Goal: Task Accomplishment & Management: Use online tool/utility

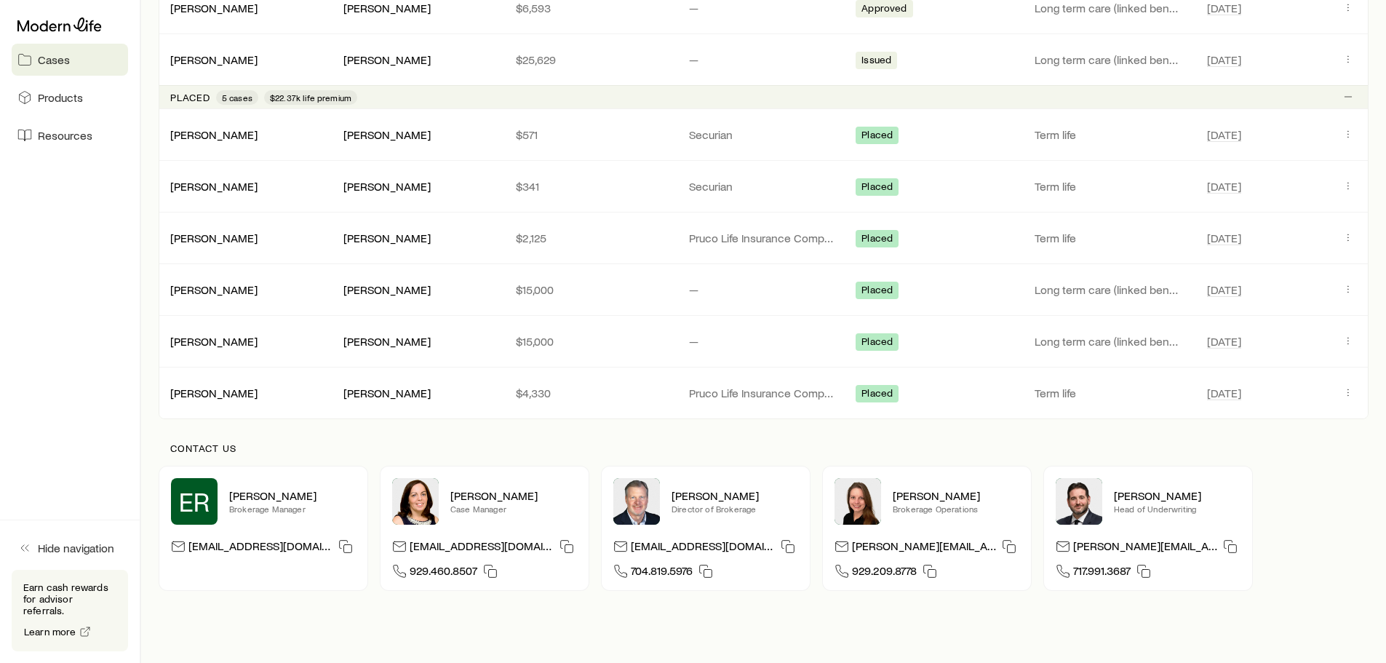
scroll to position [1051, 0]
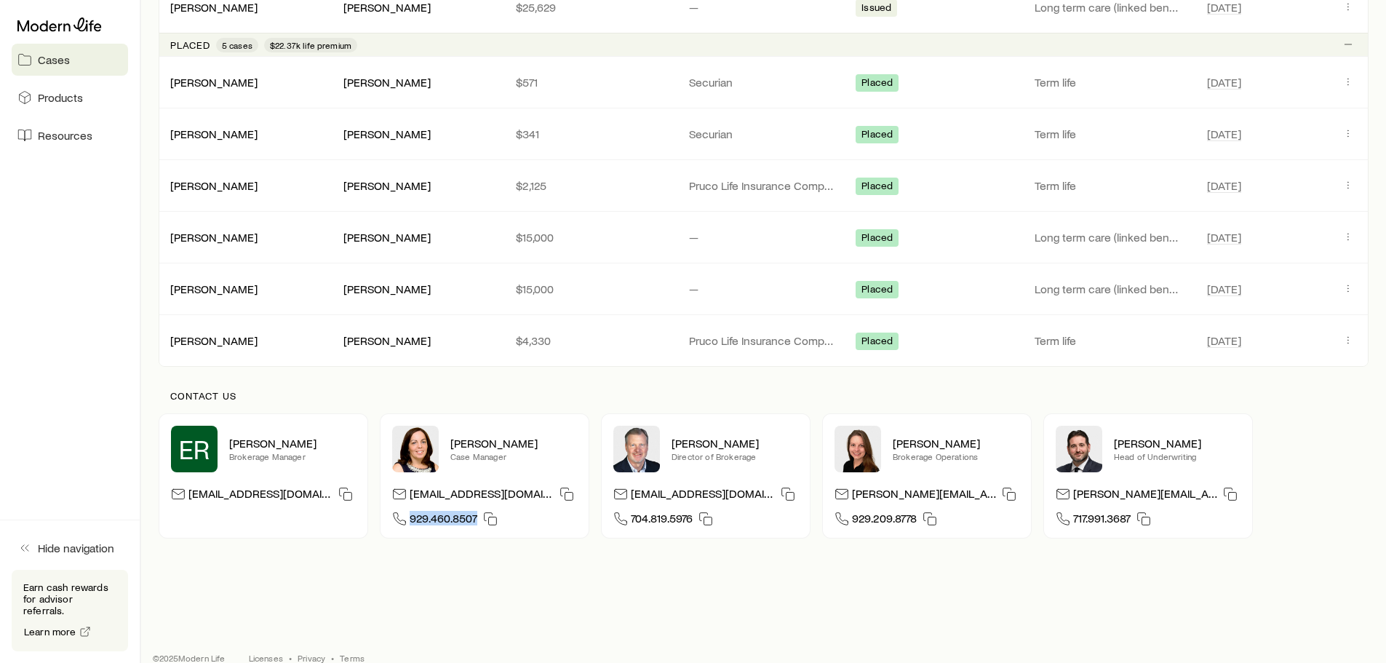
drag, startPoint x: 474, startPoint y: 514, endPoint x: 410, endPoint y: 519, distance: 64.2
click at [410, 519] on span "929.460.8507" at bounding box center [444, 521] width 68 height 20
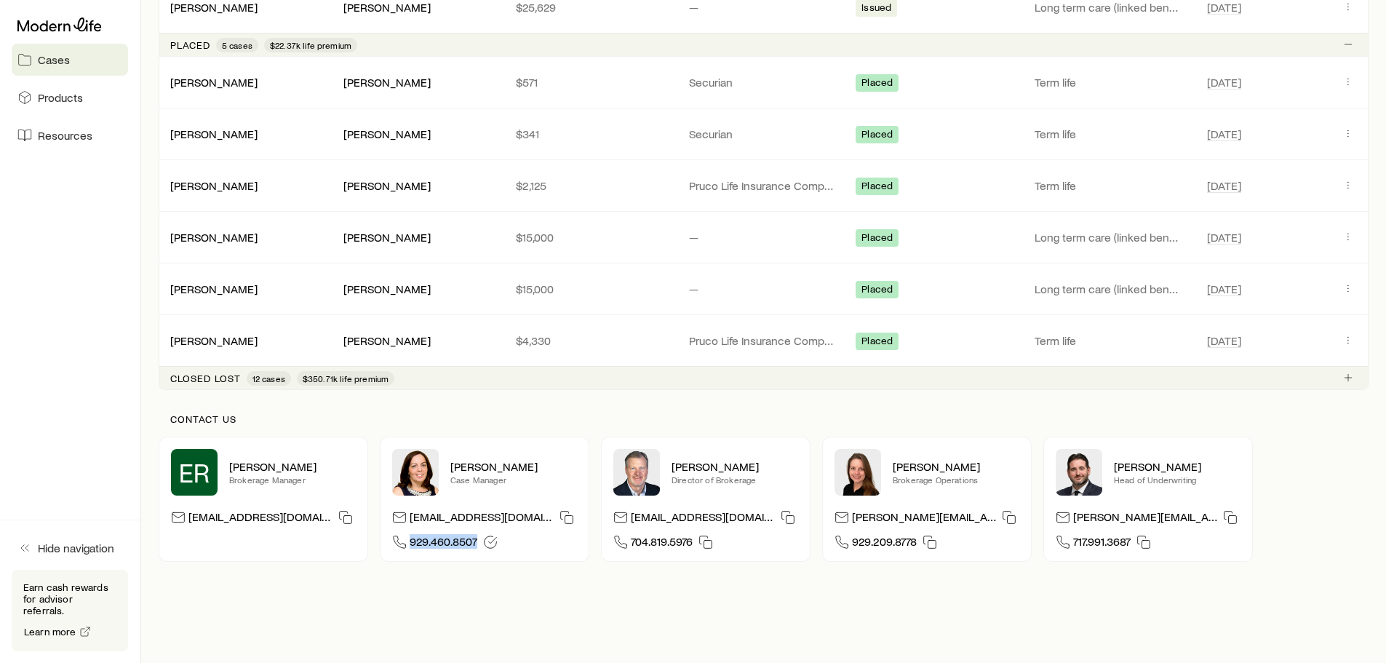
copy span "929.460.8507"
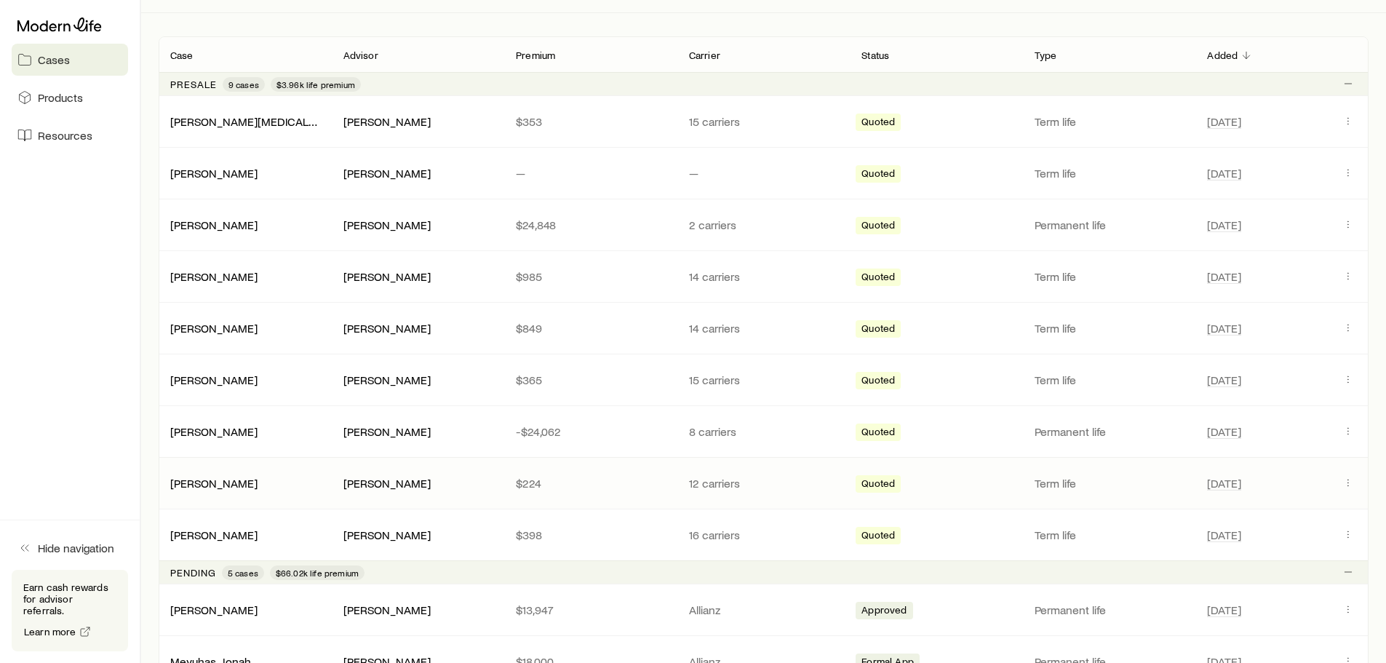
scroll to position [178, 0]
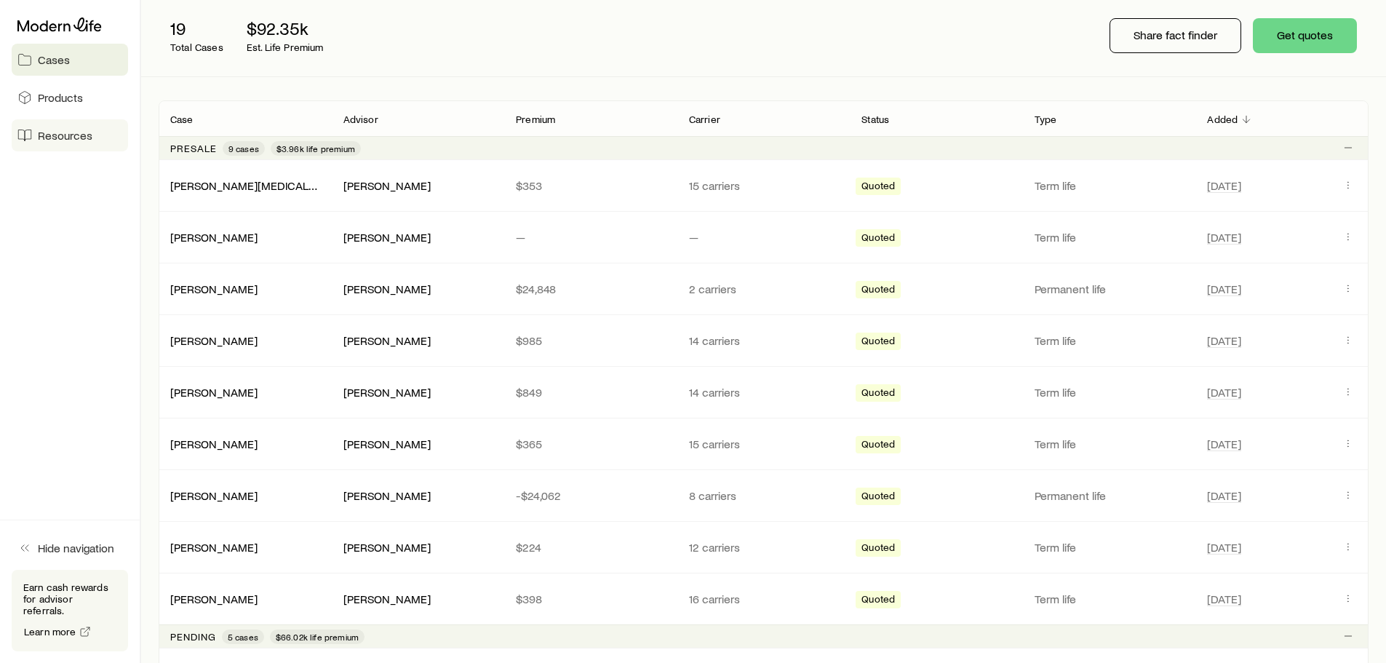
click at [79, 142] on span "Resources" at bounding box center [65, 135] width 55 height 15
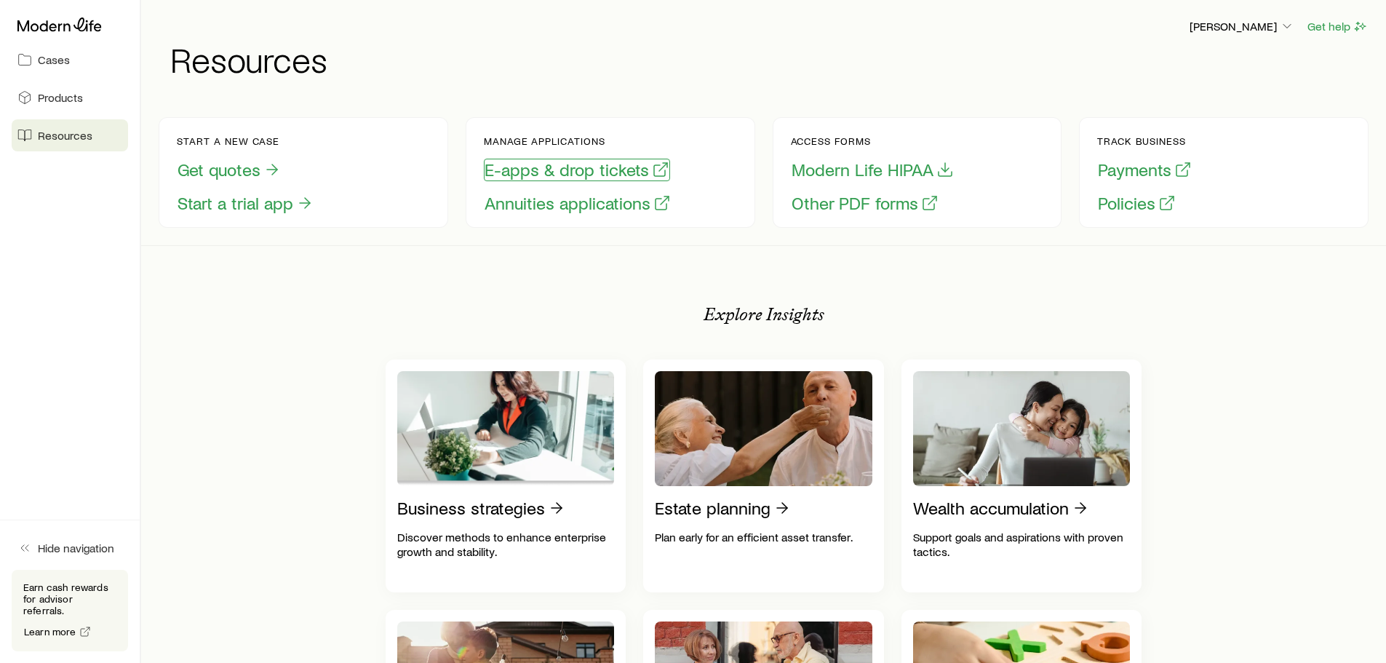
click at [569, 176] on button "E-apps & drop tickets" at bounding box center [577, 170] width 186 height 23
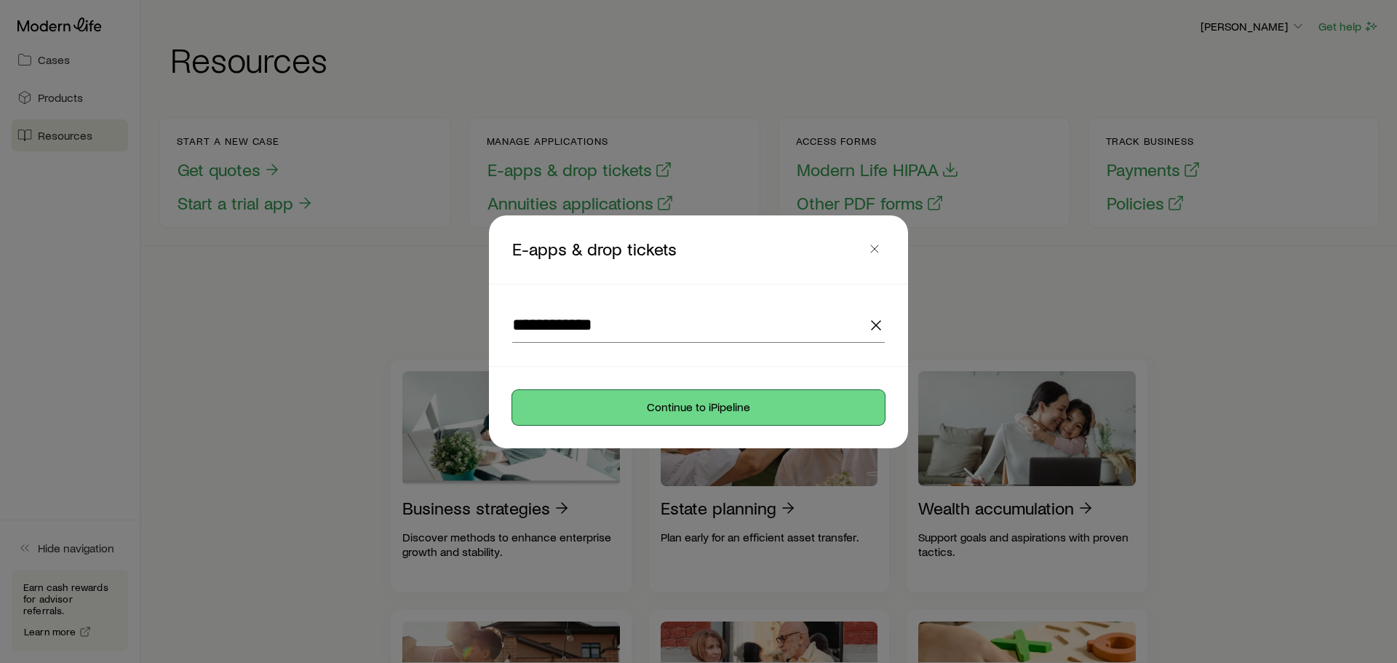
click at [698, 410] on button "Continue to iPipeline" at bounding box center [698, 407] width 373 height 35
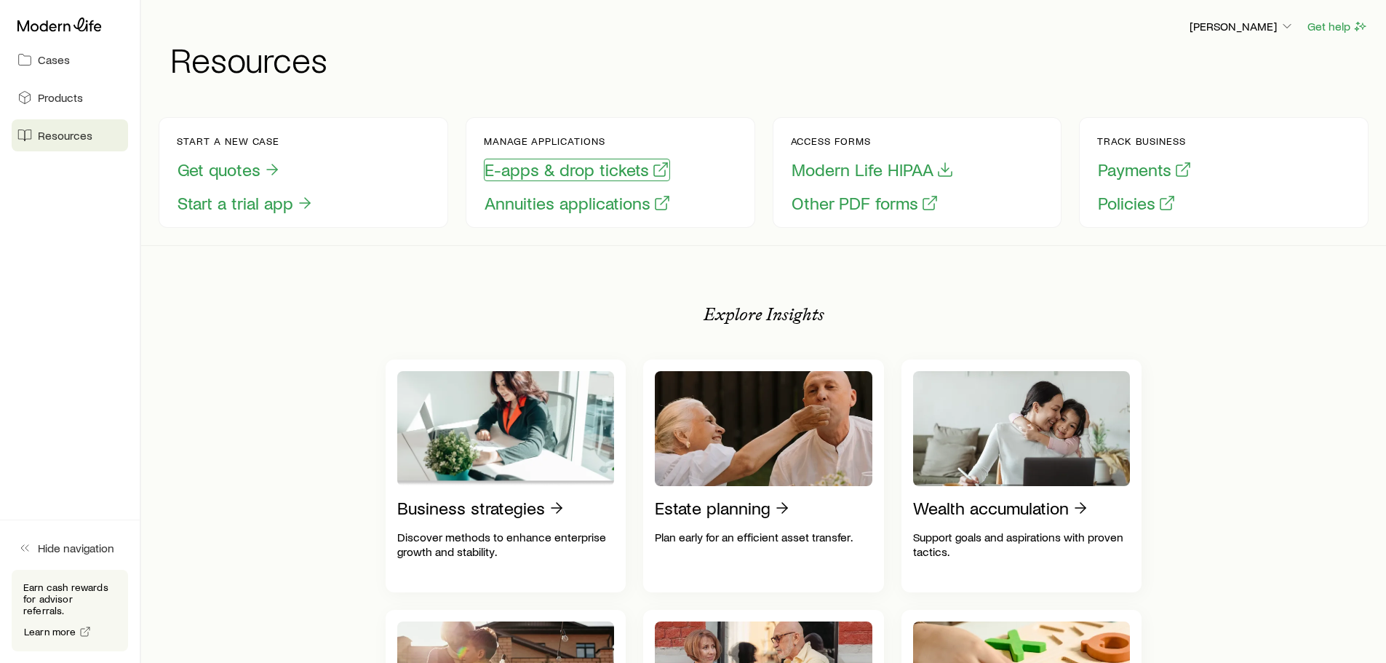
click at [549, 169] on button "E-apps & drop tickets" at bounding box center [577, 170] width 186 height 23
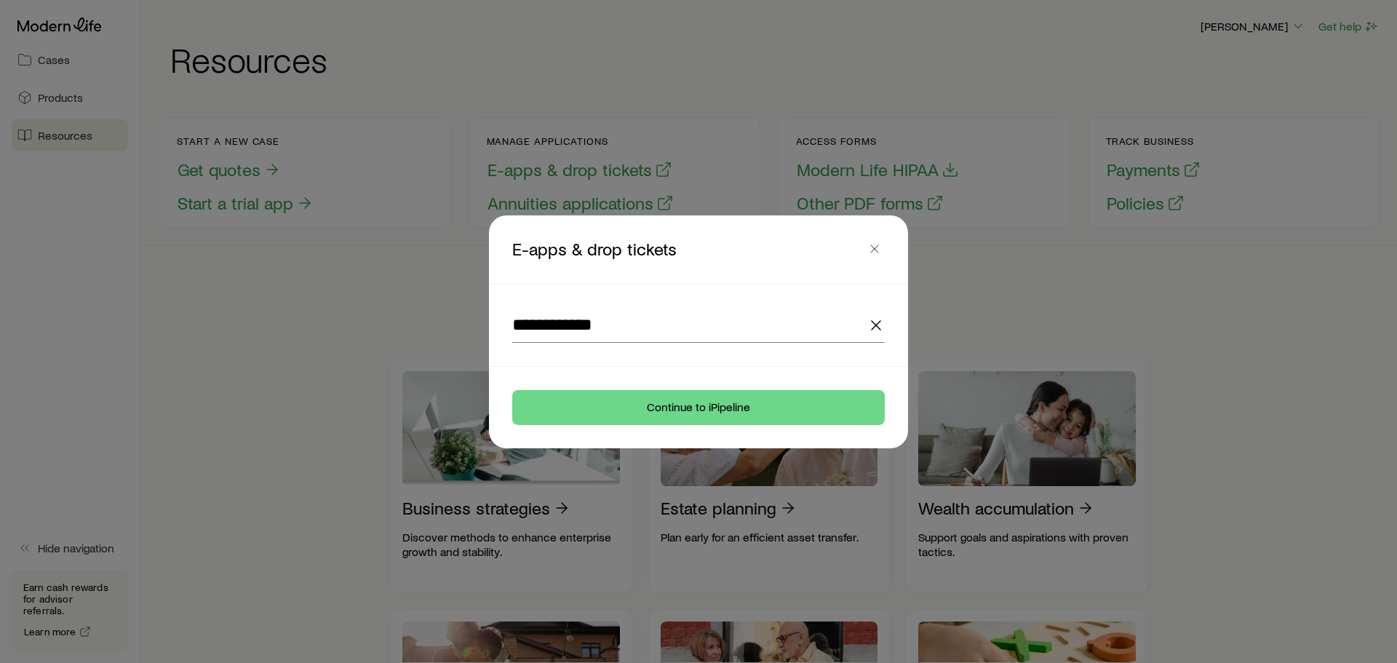
click at [674, 306] on div "**********" at bounding box center [698, 324] width 407 height 81
click at [702, 406] on button "Continue to iPipeline" at bounding box center [698, 407] width 373 height 35
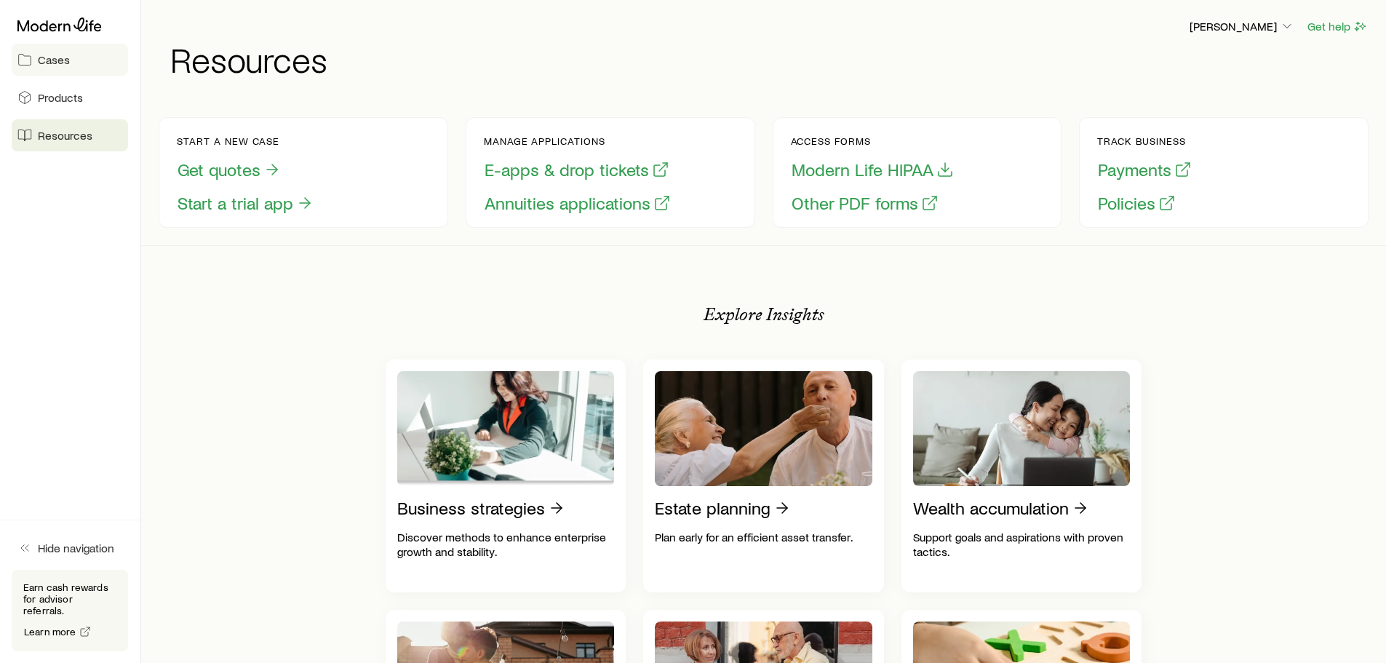
click at [63, 64] on span "Cases" at bounding box center [54, 59] width 32 height 15
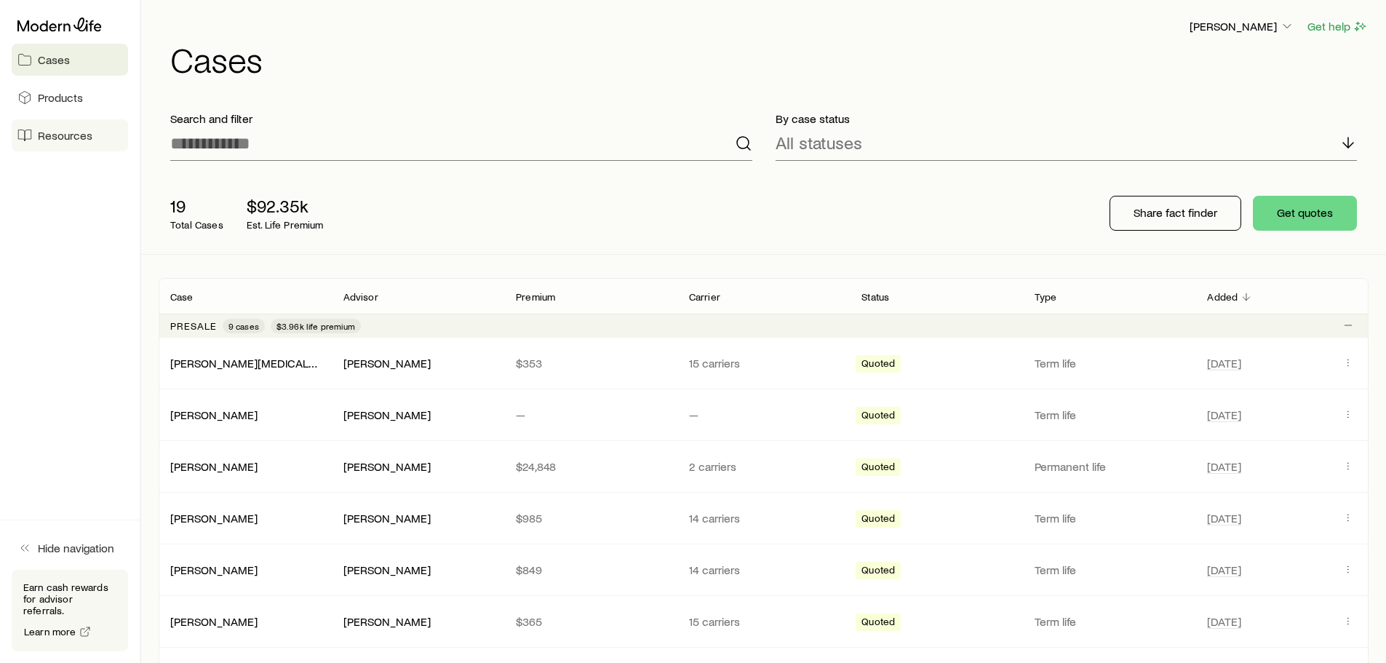
click at [88, 140] on span "Resources" at bounding box center [65, 135] width 55 height 15
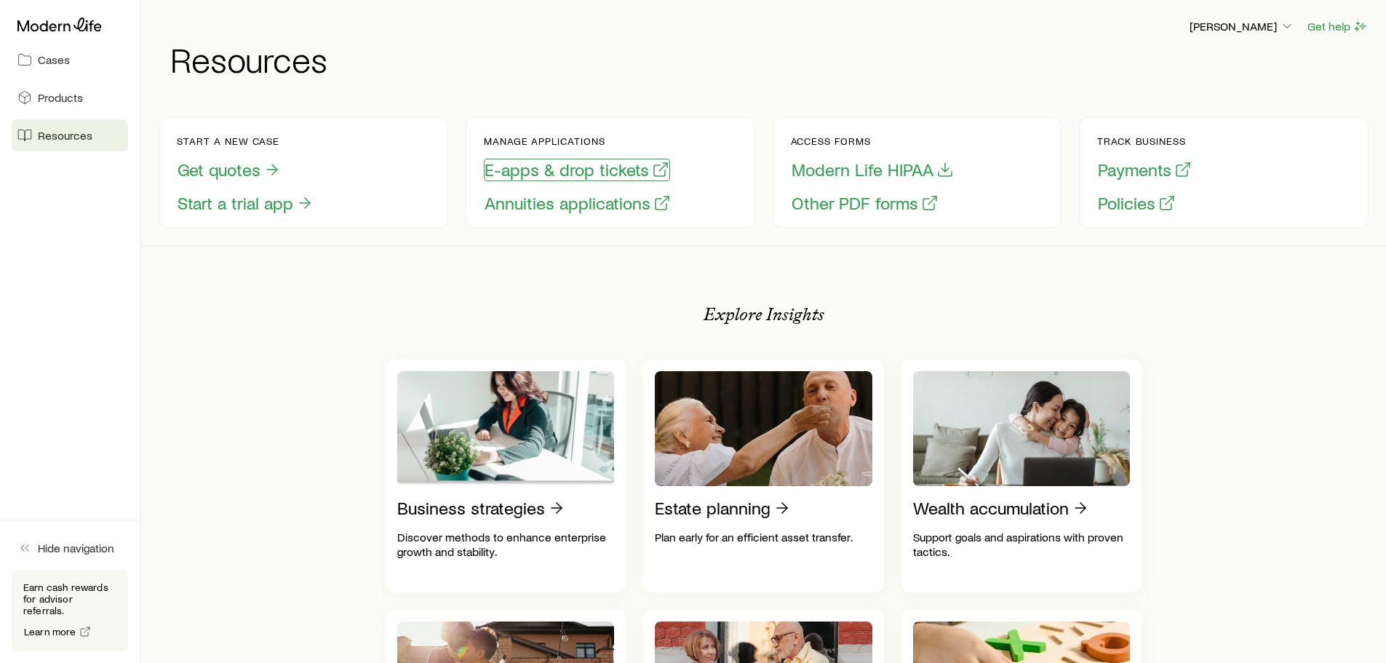
click at [580, 164] on button "E-apps & drop tickets" at bounding box center [577, 170] width 186 height 23
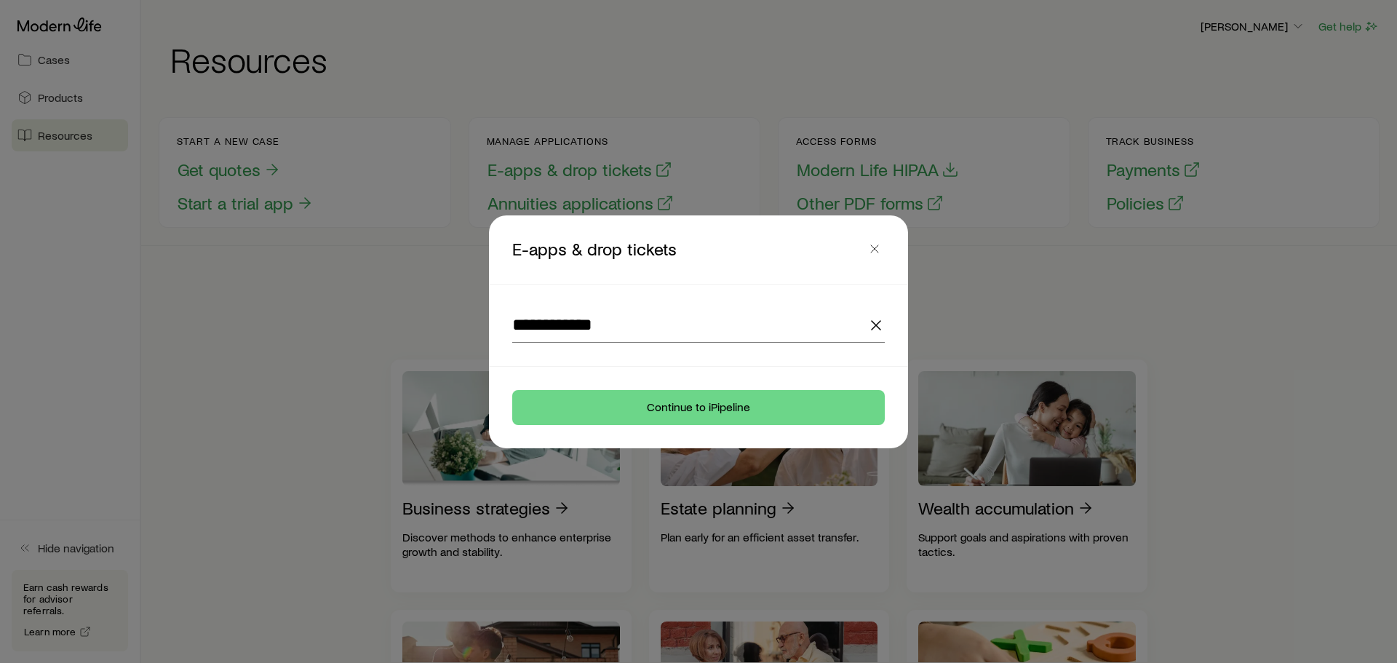
click at [677, 426] on footer "Continue to iPipeline" at bounding box center [698, 407] width 419 height 81
click at [676, 407] on button "Continue to iPipeline" at bounding box center [698, 407] width 373 height 35
